Goal: Use online tool/utility: Utilize a website feature to perform a specific function

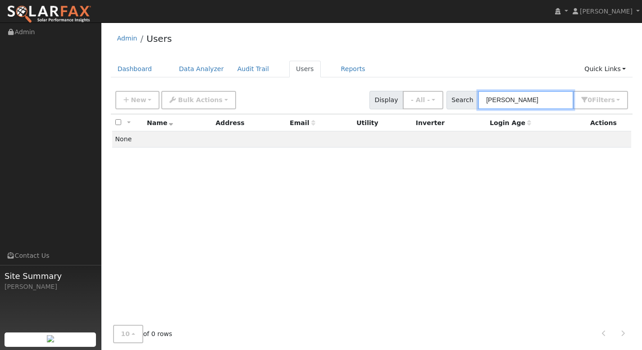
drag, startPoint x: 518, startPoint y: 103, endPoint x: 460, endPoint y: 109, distance: 58.8
click at [460, 109] on div "Search [PERSON_NAME] 0 Filter s My accounts Role Show - All - Show Leads Admin …" at bounding box center [537, 100] width 182 height 18
drag, startPoint x: 510, startPoint y: 99, endPoint x: 490, endPoint y: 100, distance: 19.8
click at [490, 100] on input "[PERSON_NAME]" at bounding box center [525, 100] width 95 height 18
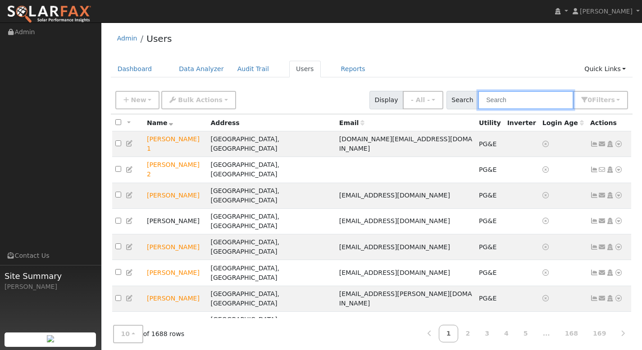
paste input "[PERSON_NAME]"
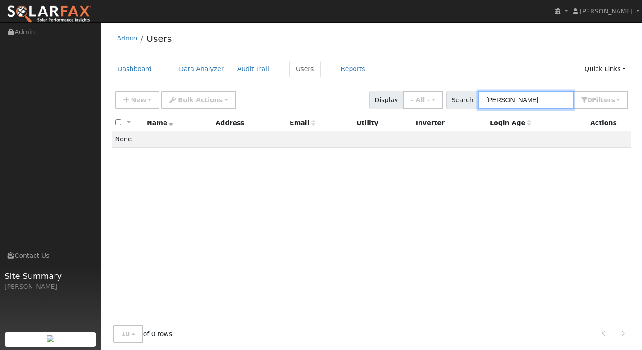
click at [556, 102] on input "[PERSON_NAME]" at bounding box center [525, 100] width 95 height 18
type input "[PERSON_NAME]"
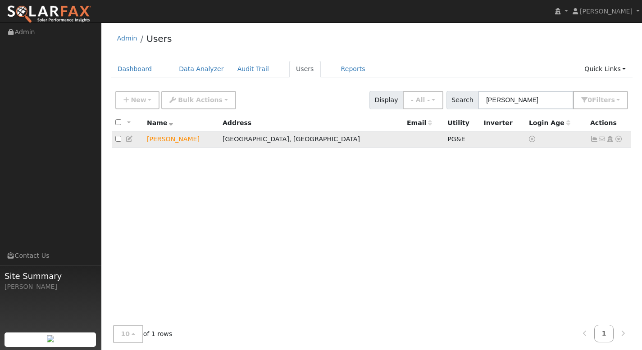
click at [615, 140] on icon at bounding box center [618, 139] width 8 height 6
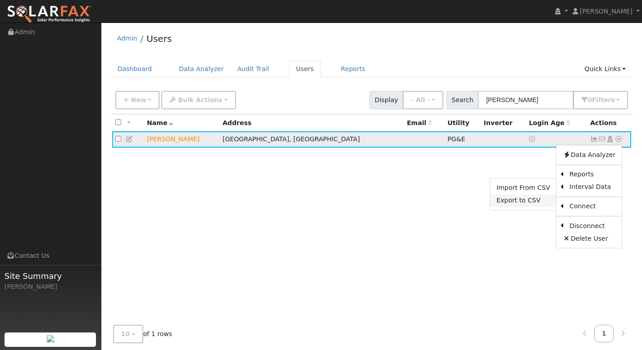
click at [545, 200] on link "Export to CSV" at bounding box center [523, 201] width 66 height 13
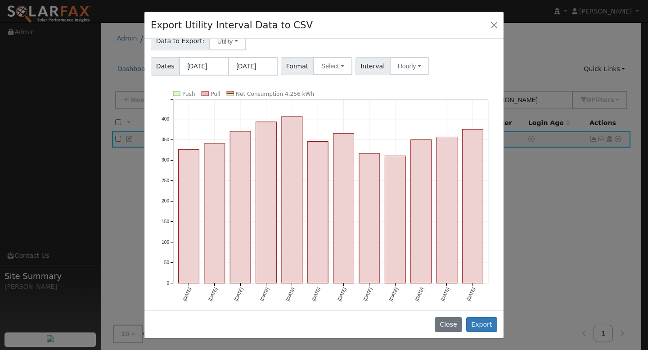
scroll to position [27, 0]
click at [317, 71] on button "Select" at bounding box center [332, 66] width 39 height 18
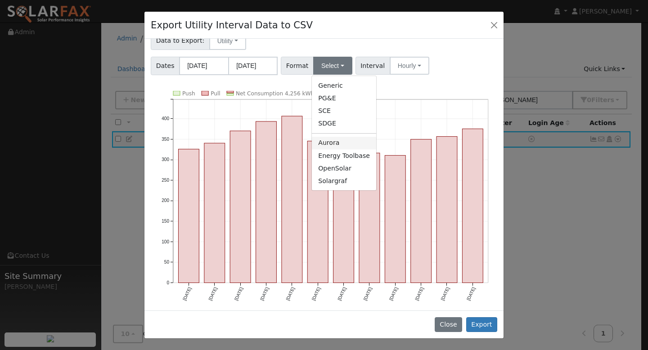
click at [331, 143] on link "Aurora" at bounding box center [344, 143] width 64 height 13
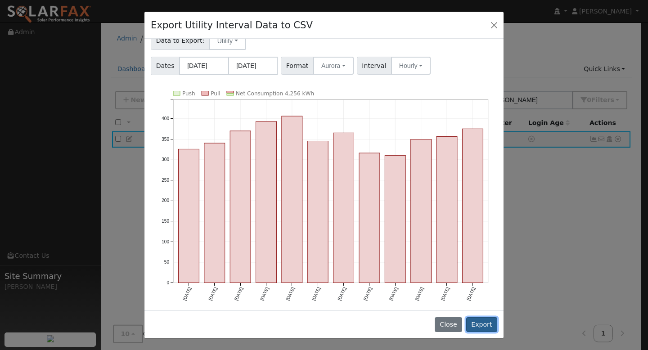
click at [484, 329] on button "Export" at bounding box center [481, 324] width 31 height 15
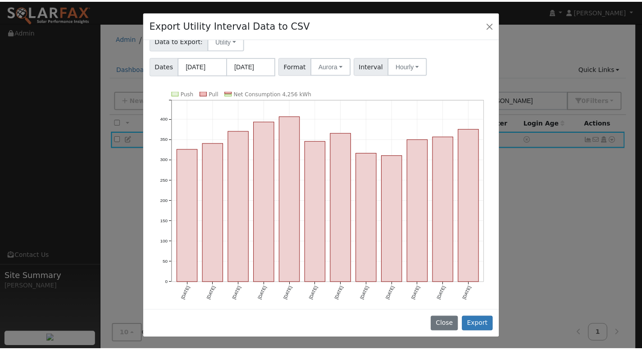
scroll to position [0, 0]
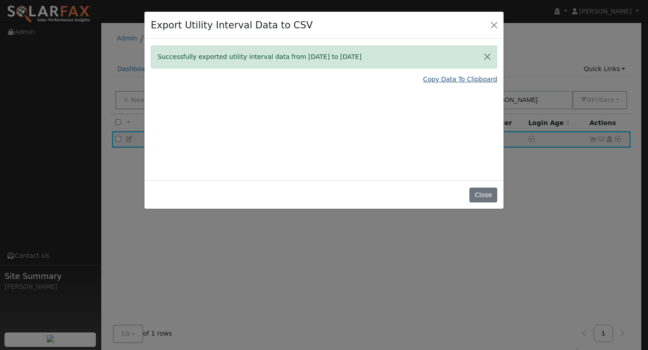
click at [480, 81] on link "Copy Data To Clipboard" at bounding box center [460, 79] width 74 height 9
drag, startPoint x: 482, startPoint y: 196, endPoint x: 475, endPoint y: 190, distance: 9.2
click at [482, 196] on button "Close" at bounding box center [483, 195] width 27 height 15
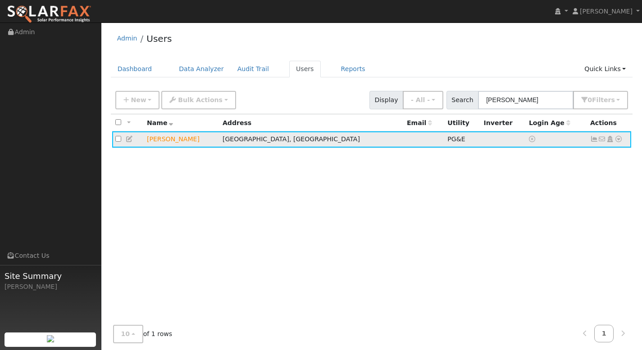
click at [621, 140] on td "No email address Send Email... Copy a Link Reset Password Open Access Data Anal…" at bounding box center [609, 139] width 45 height 17
click at [619, 140] on icon at bounding box center [618, 139] width 8 height 6
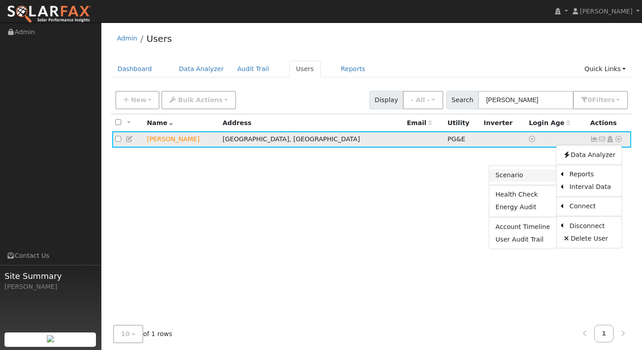
click at [542, 176] on link "Scenario" at bounding box center [522, 175] width 67 height 13
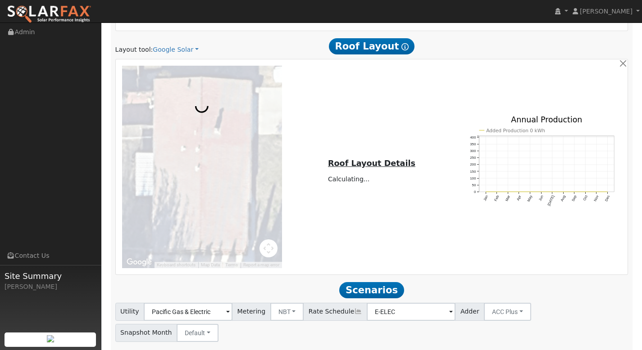
scroll to position [491, 0]
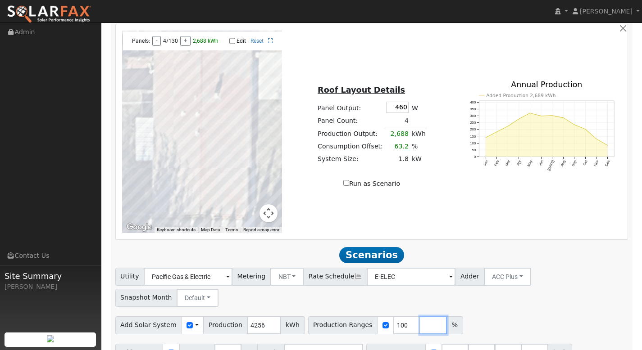
click at [420, 317] on input "number" at bounding box center [433, 326] width 27 height 18
click at [398, 317] on input "101" at bounding box center [406, 326] width 27 height 18
type input "120"
click at [420, 317] on input "number" at bounding box center [433, 326] width 27 height 18
type input "140"
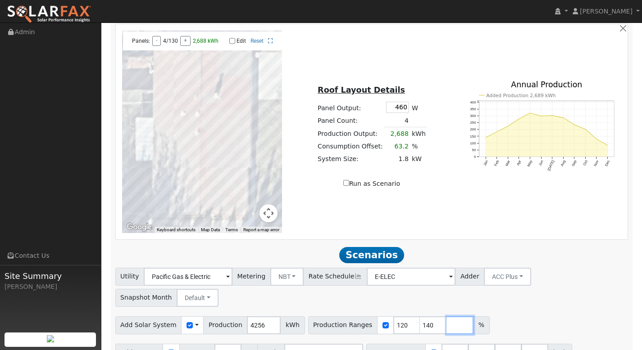
click at [446, 317] on input "number" at bounding box center [459, 326] width 27 height 18
type input "150"
click at [473, 317] on input "number" at bounding box center [486, 326] width 27 height 18
type input "160"
click at [499, 317] on input "number" at bounding box center [512, 326] width 27 height 18
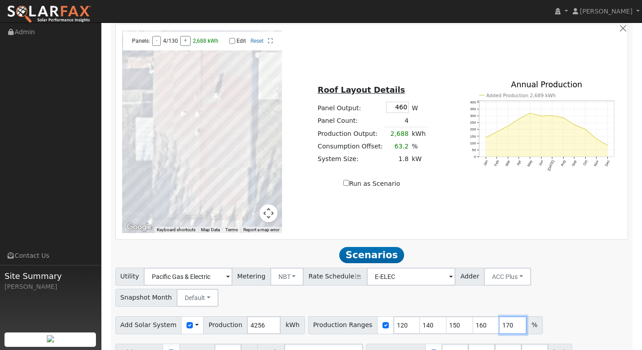
type input "170"
click at [503, 344] on input "40.5" at bounding box center [507, 353] width 27 height 18
type input "4"
click at [556, 344] on button "Run Scenarios" at bounding box center [575, 353] width 55 height 18
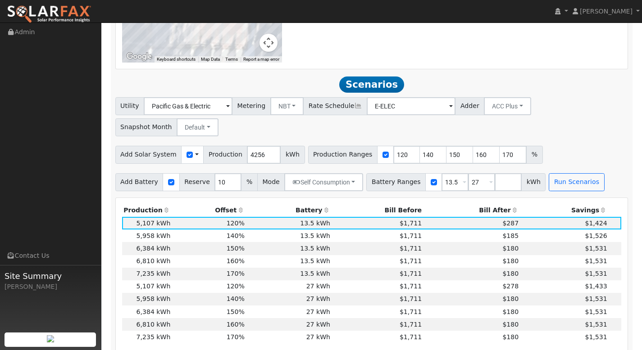
scroll to position [710, 0]
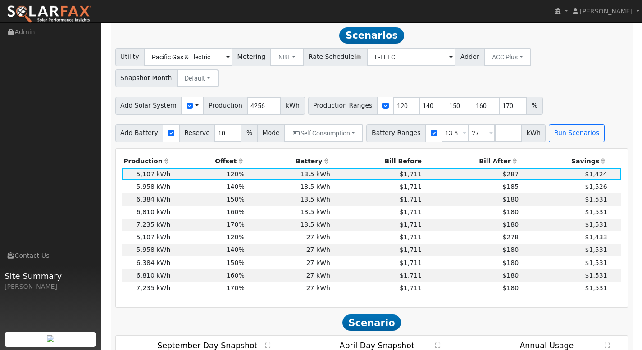
click at [498, 155] on th "Bill After" at bounding box center [471, 161] width 97 height 13
